Goal: Task Accomplishment & Management: Complete application form

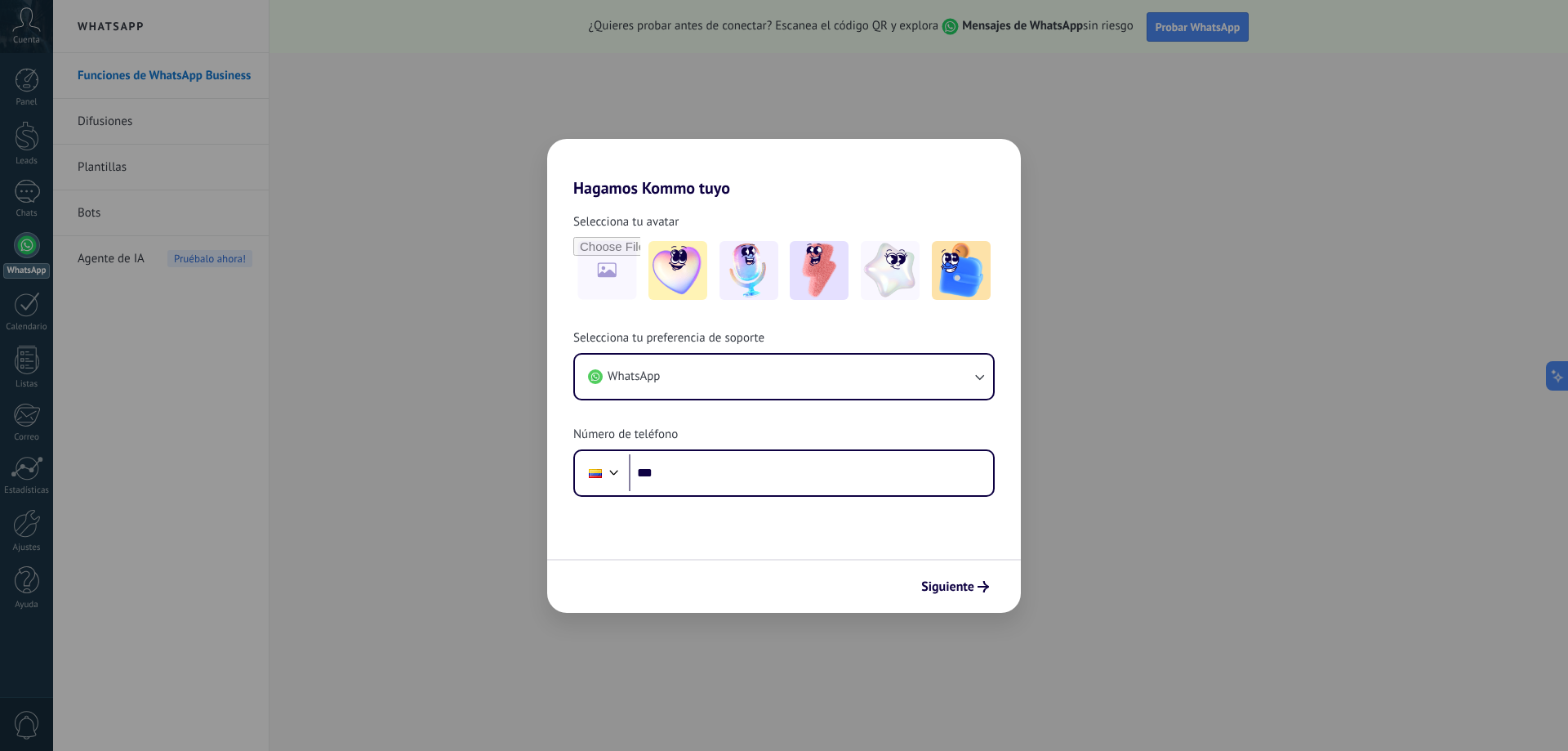
drag, startPoint x: 982, startPoint y: 577, endPoint x: 981, endPoint y: 567, distance: 10.0
click at [981, 568] on div "Siguiente" at bounding box center [784, 586] width 474 height 54
click at [985, 579] on button "Siguiente" at bounding box center [955, 586] width 82 height 28
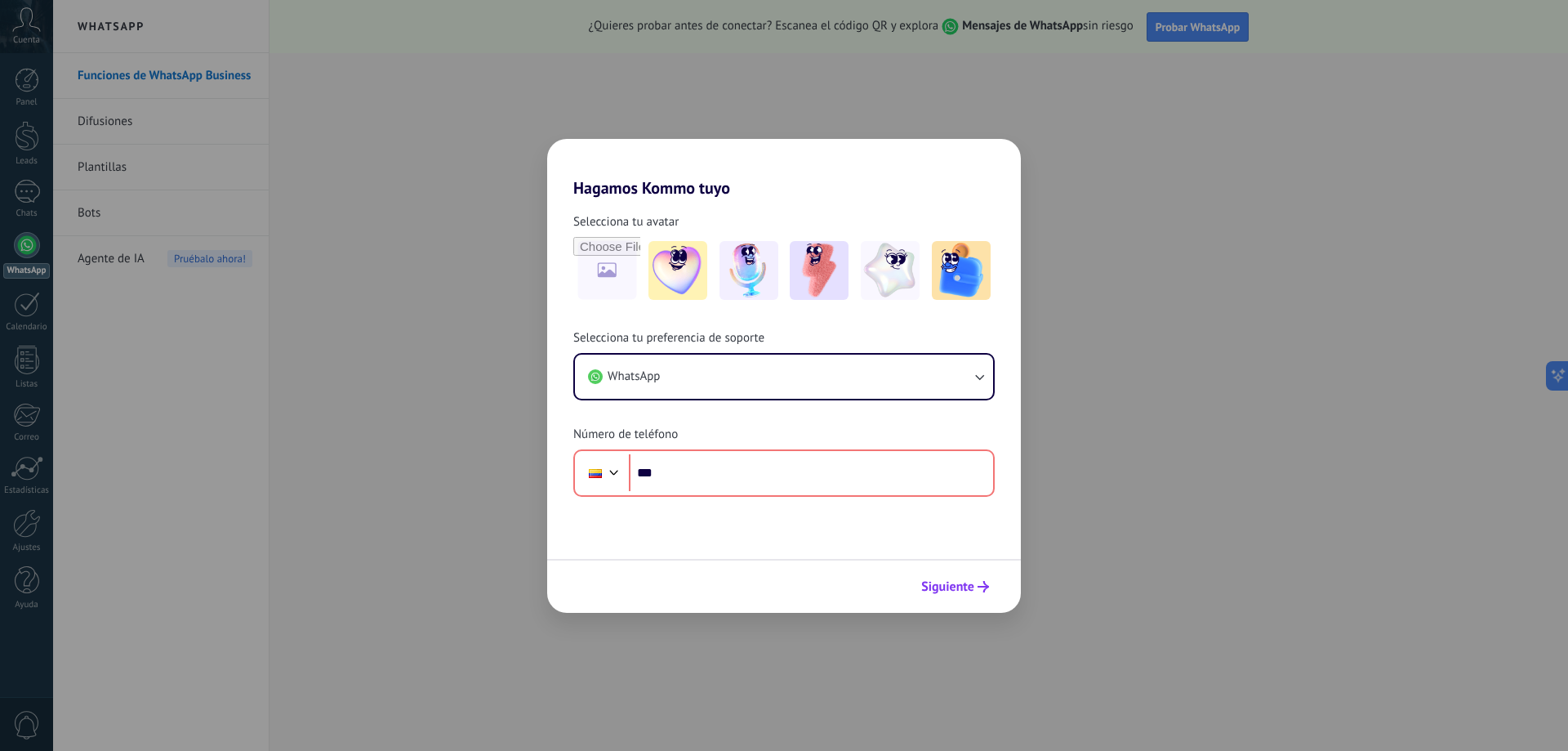
click at [980, 578] on button "Siguiente" at bounding box center [955, 586] width 82 height 28
